Goal: Complete application form: Complete application form

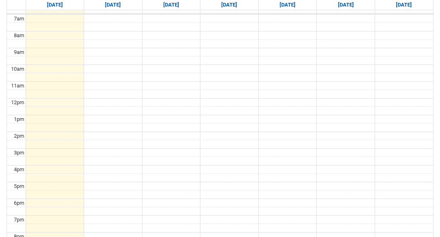
scroll to position [204, 0]
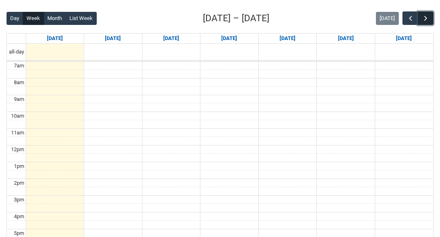
click at [424, 19] on span "button" at bounding box center [426, 18] width 8 height 8
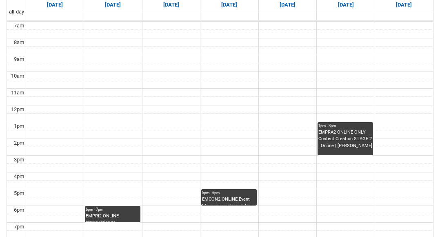
scroll to position [244, 0]
click at [335, 133] on div "EMPRA2 ONLINE ONLY Content Creation STAGE 2 | Online | Emily Kelly" at bounding box center [345, 139] width 54 height 20
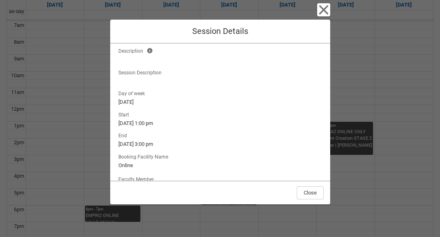
scroll to position [0, 0]
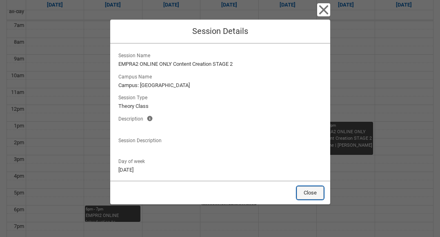
click at [312, 193] on button "Close" at bounding box center [310, 192] width 27 height 13
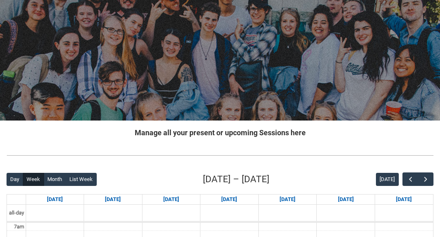
scroll to position [65, 0]
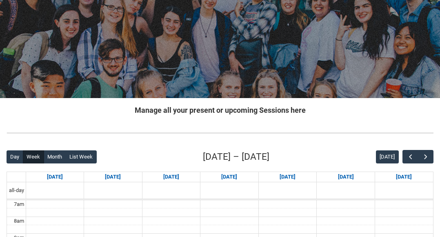
click at [249, 111] on h2 "Manage all your present or upcoming Sessions here" at bounding box center [220, 110] width 427 height 11
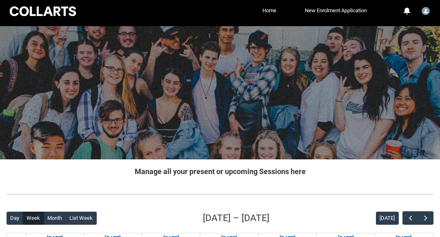
scroll to position [0, 0]
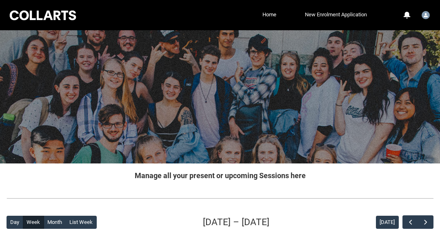
click at [314, 12] on link "New Enrolment Application" at bounding box center [336, 15] width 66 height 12
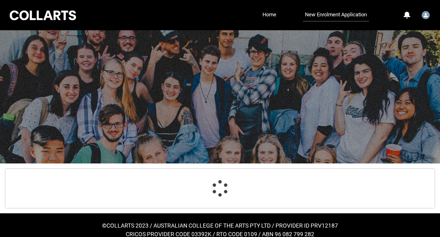
scroll to position [9, 0]
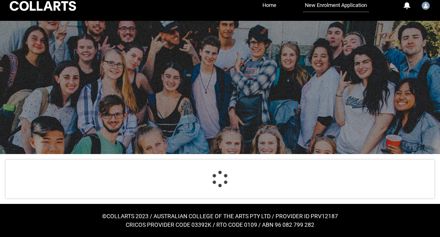
select select "Citizenship.1"
select select "Heard_About_Collarts_Picklist.Online Search (Google)"
select select "Country_Choice.1101"
select select "P_Contact_Time_Morning"
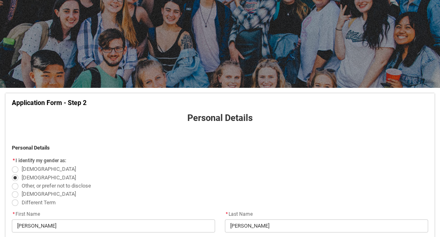
scroll to position [0, 0]
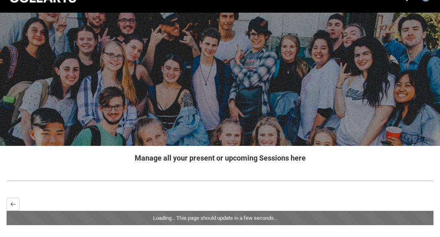
scroll to position [61, 0]
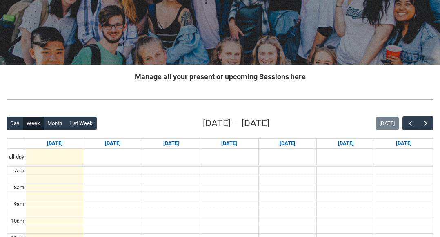
scroll to position [103, 0]
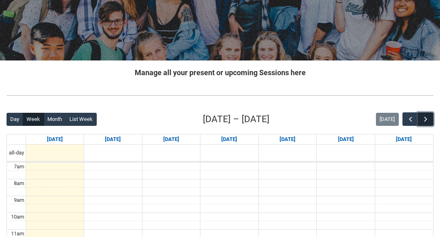
click at [423, 113] on button "button" at bounding box center [426, 118] width 16 height 13
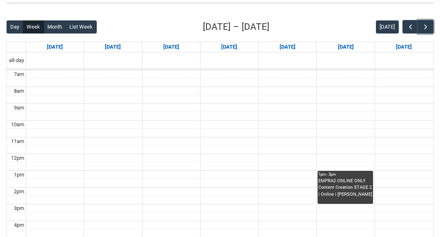
scroll to position [236, 0]
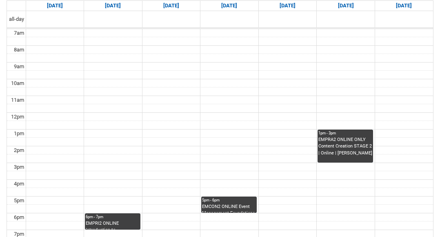
click at [345, 139] on div "EMPRA2 ONLINE ONLY Content Creation STAGE 2 | Online | [PERSON_NAME]" at bounding box center [345, 146] width 54 height 20
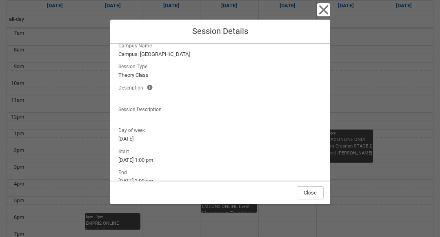
scroll to position [0, 0]
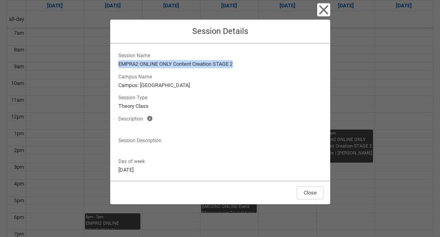
drag, startPoint x: 119, startPoint y: 66, endPoint x: 246, endPoint y: 66, distance: 127.4
click at [246, 66] on lightning-formatted-text "EMPRA2 ONLINE ONLY Content Creation STAGE 2" at bounding box center [220, 64] width 204 height 8
copy lightning-formatted-text "EMPRA2 ONLINE ONLY Content Creation STAGE 2"
